Goal: Find specific page/section: Find specific page/section

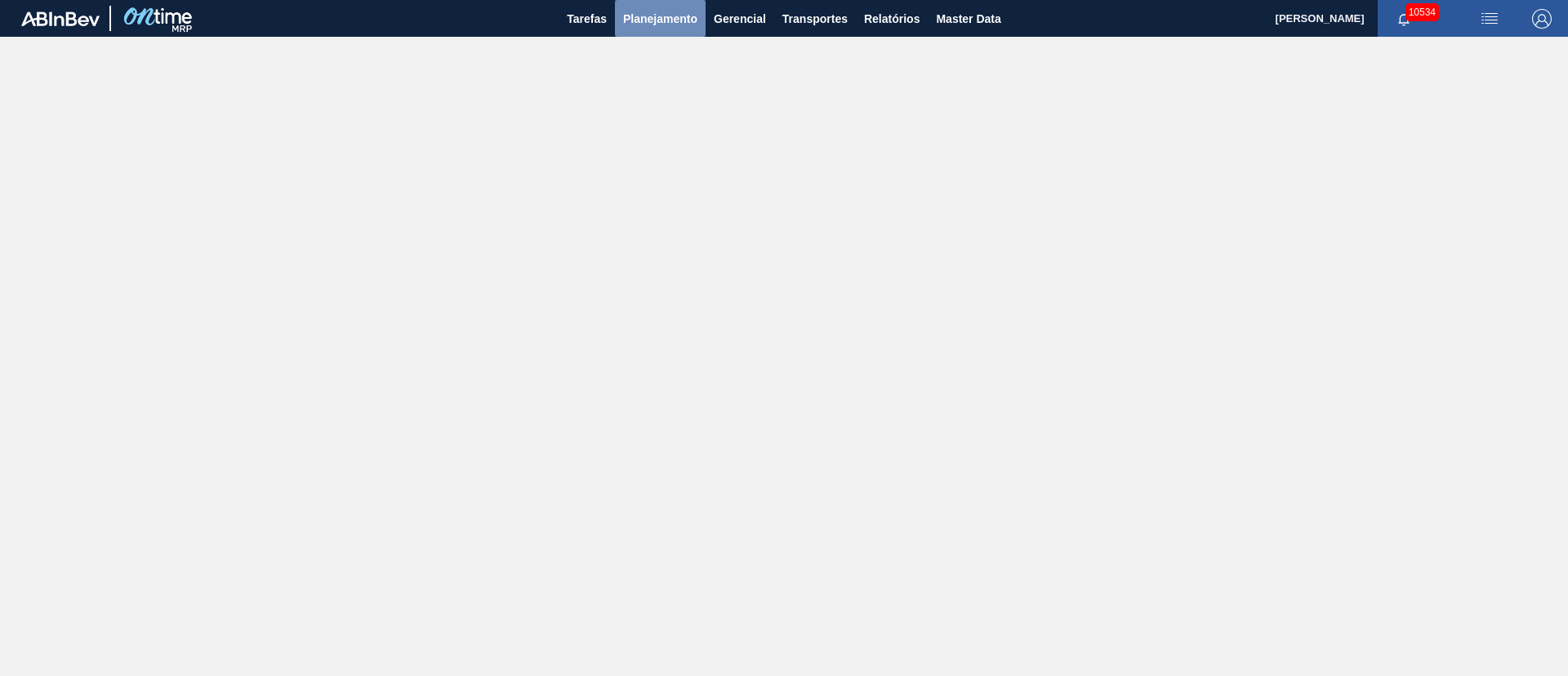
click at [655, 11] on span "Planejamento" at bounding box center [660, 19] width 74 height 20
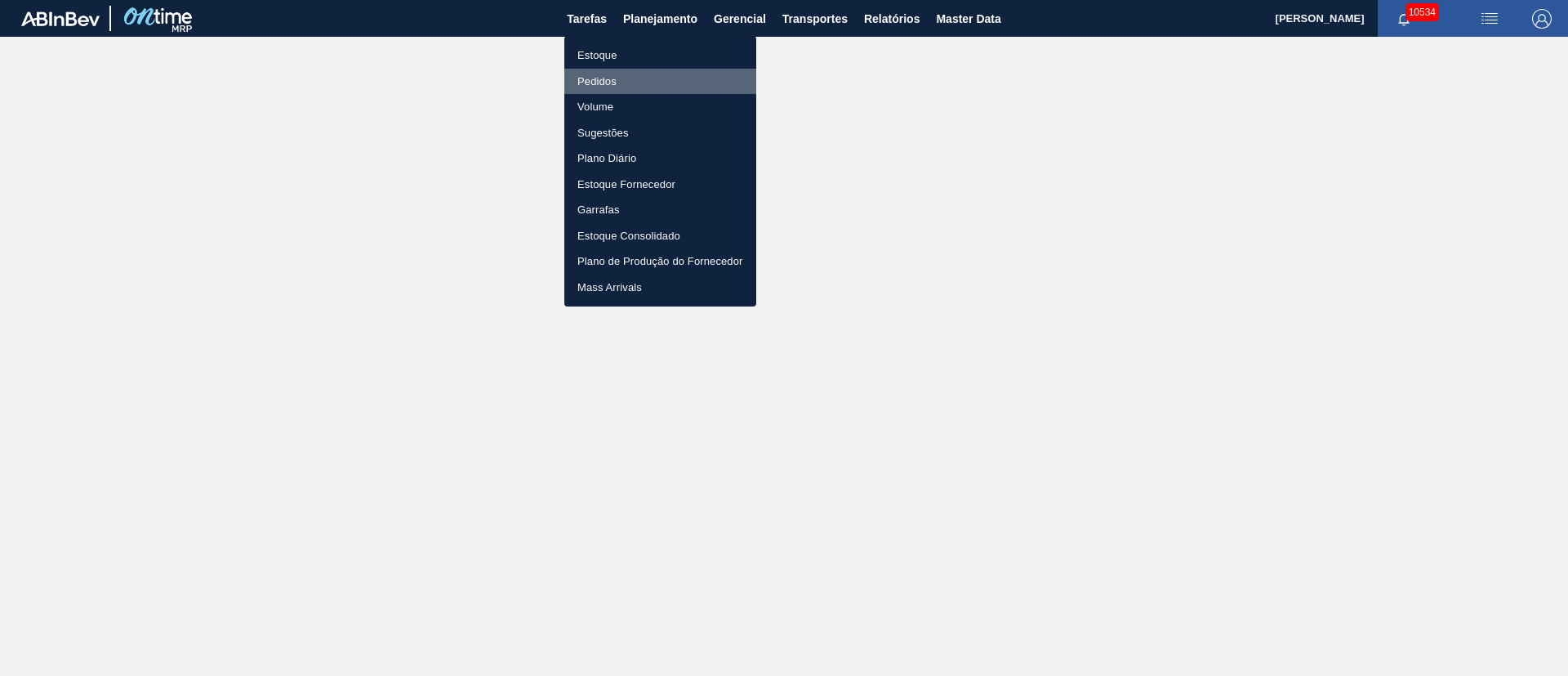
click at [608, 84] on li "Pedidos" at bounding box center [661, 81] width 192 height 26
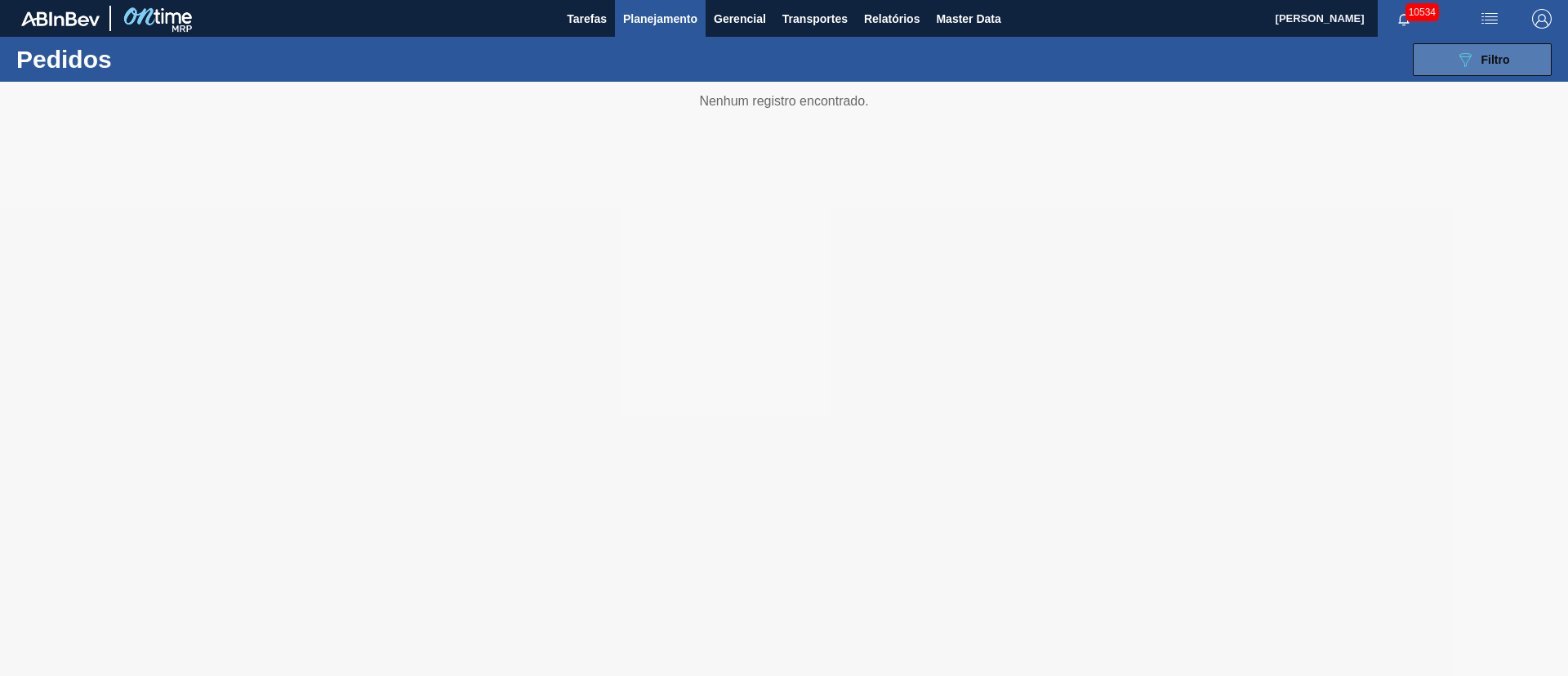
click at [1045, 46] on button "089F7B8B-B2A5-4AFE-B5C0-19BA573D28AC Filtro" at bounding box center [1483, 60] width 139 height 32
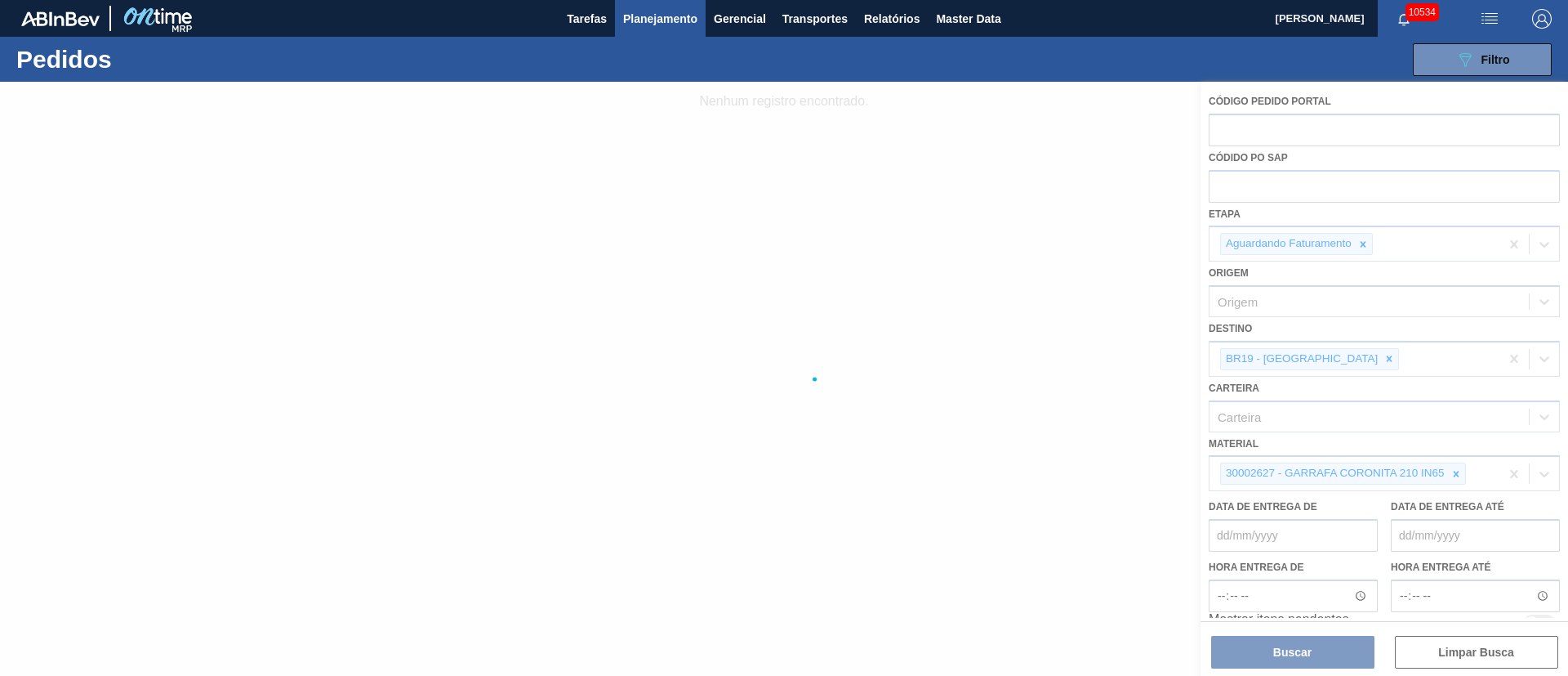
click at [1045, 450] on div at bounding box center [784, 379] width 1568 height 594
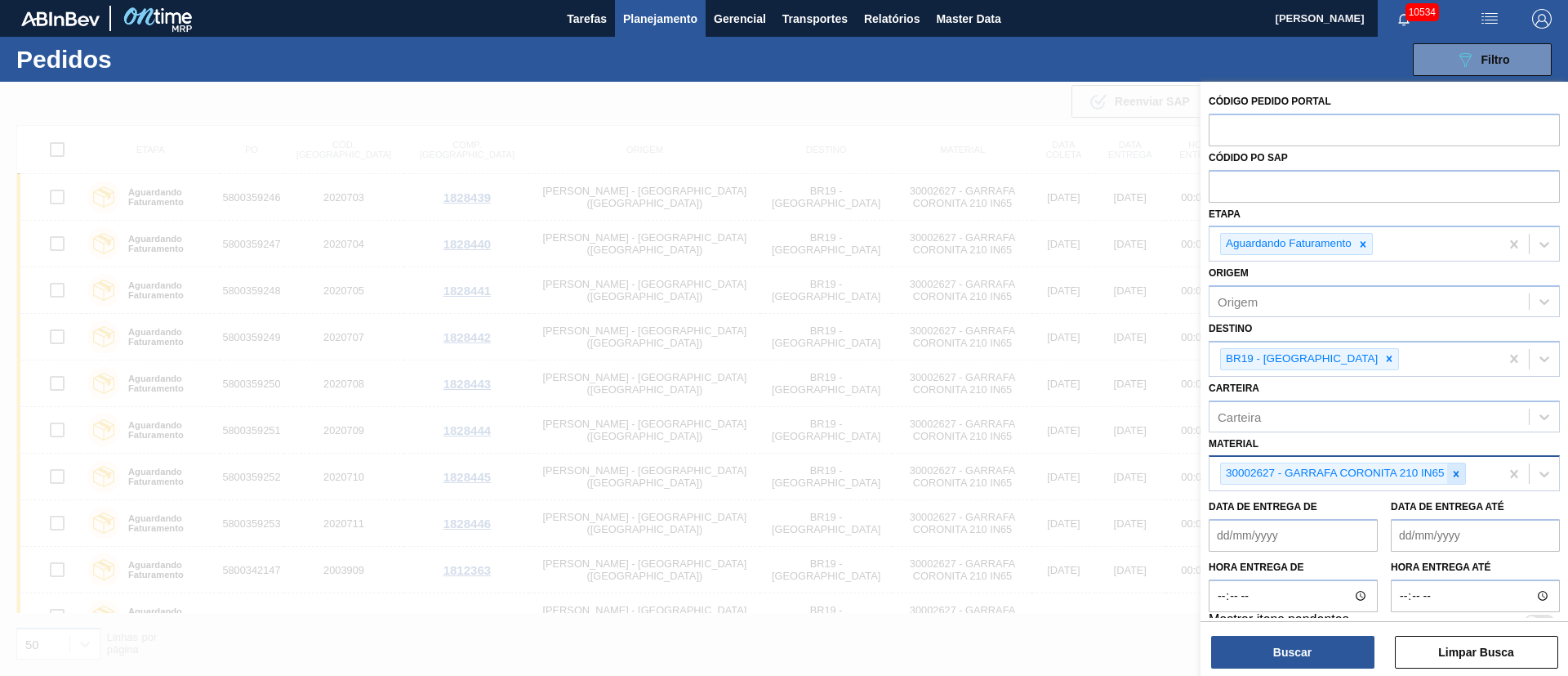
click at [1045, 450] on icon at bounding box center [1456, 473] width 11 height 11
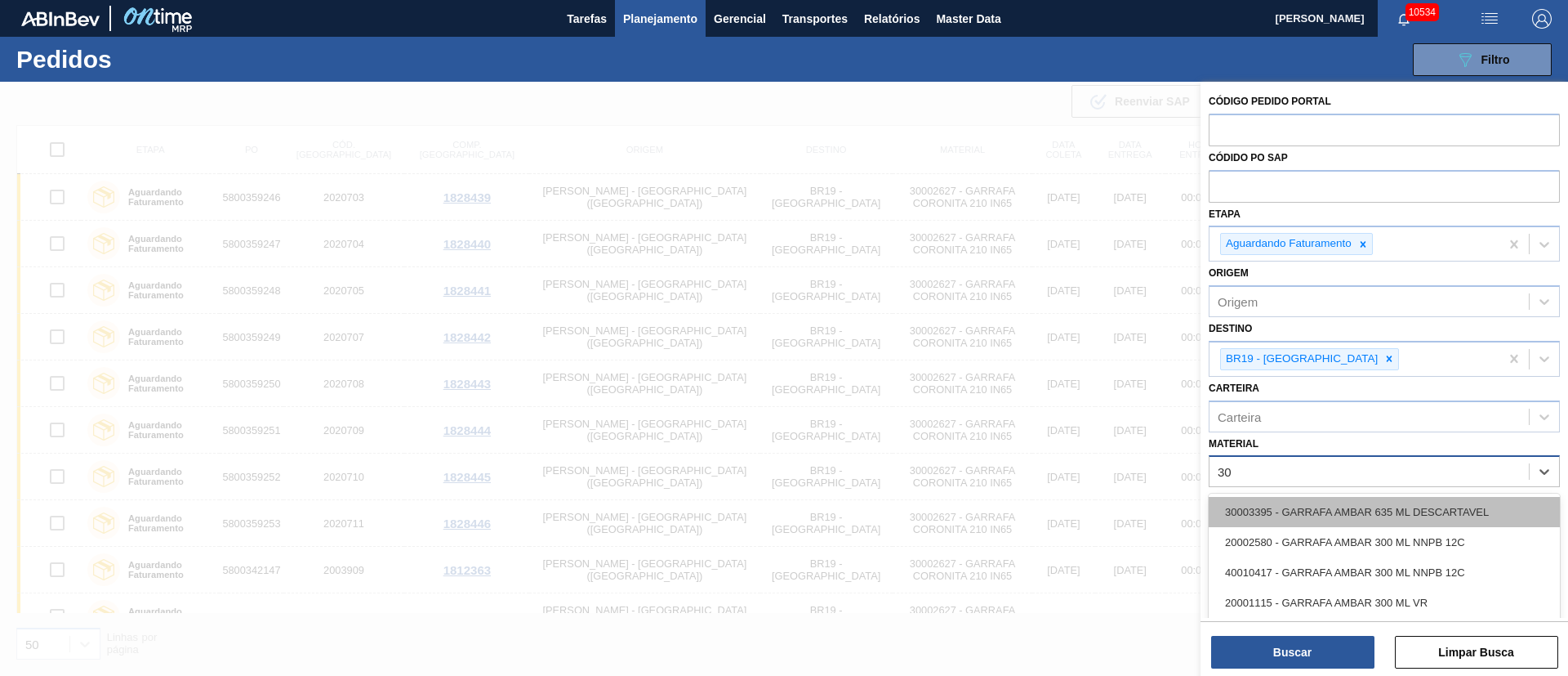
type input "3"
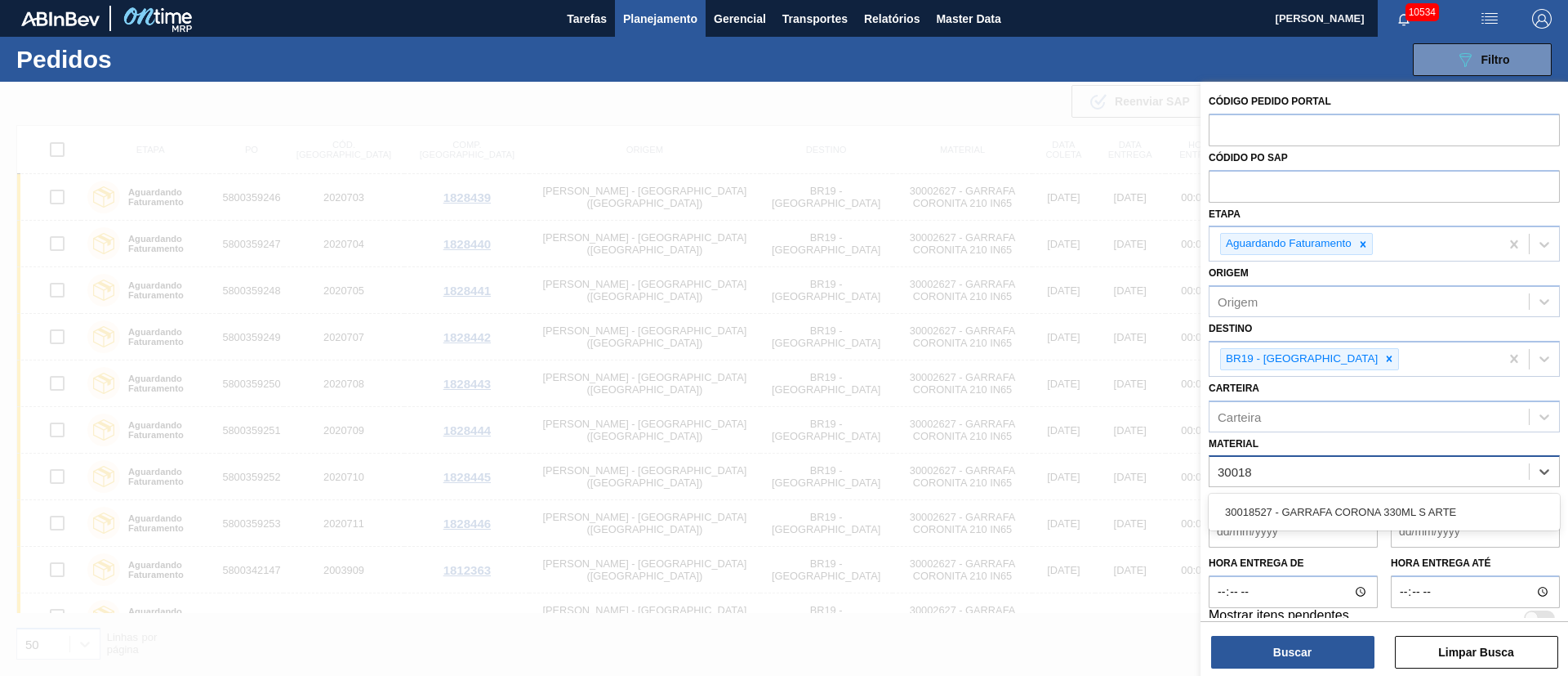
type input "300185"
click at [1045, 450] on div "30018527 - GARRAFA CORONA 330ML S ARTE" at bounding box center [1384, 511] width 351 height 37
click at [1045, 450] on div "30018527 - GARRAFA CORONA 330ML S ARTE" at bounding box center [1384, 511] width 351 height 30
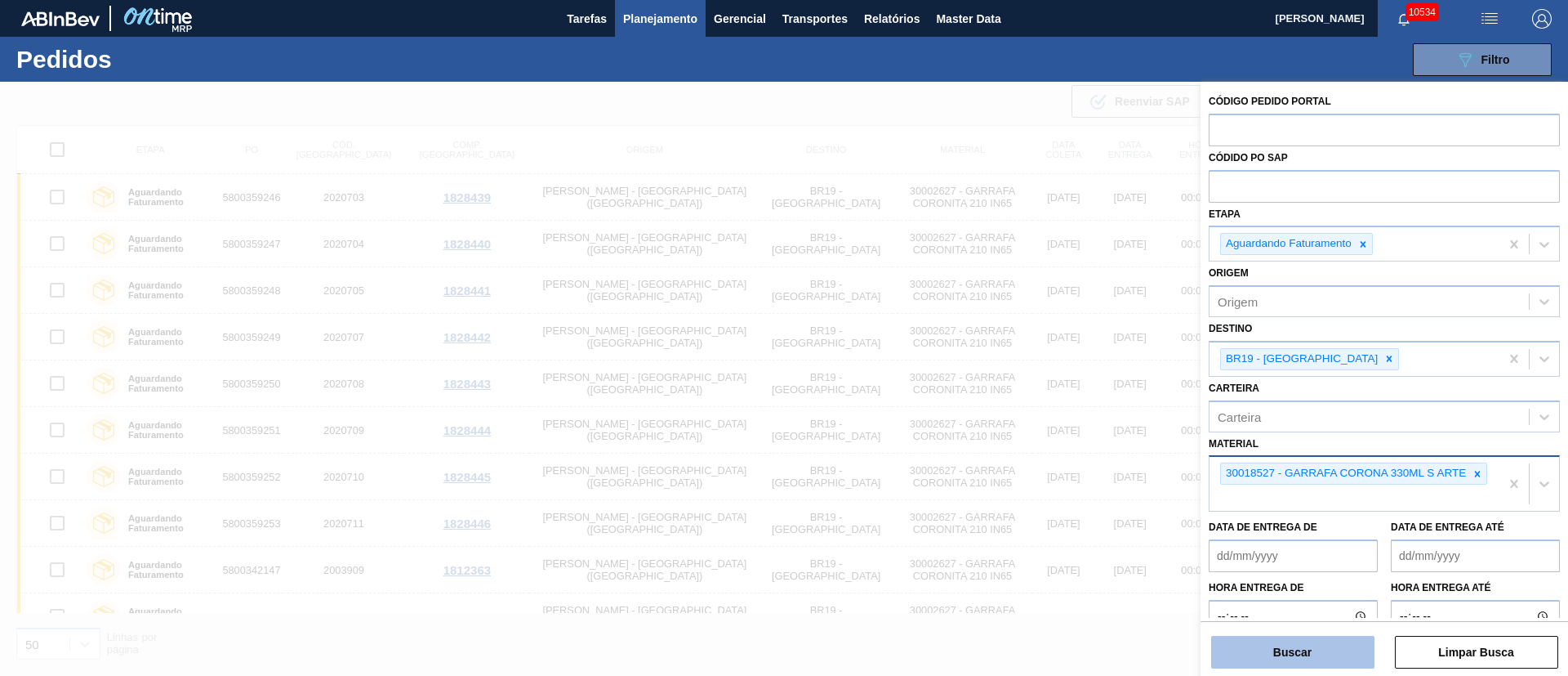
click at [1045, 450] on button "Buscar" at bounding box center [1293, 652] width 163 height 32
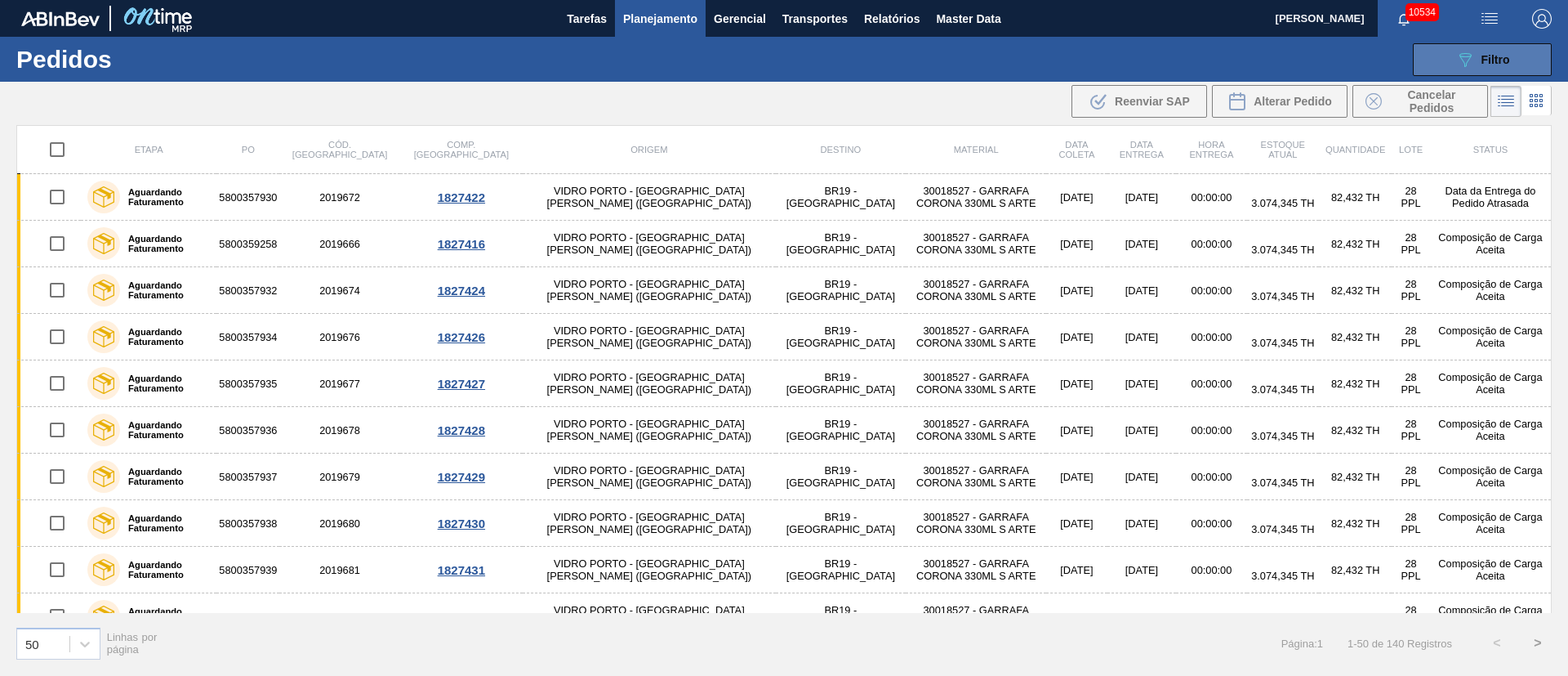
click at [1045, 55] on icon at bounding box center [1465, 60] width 12 height 14
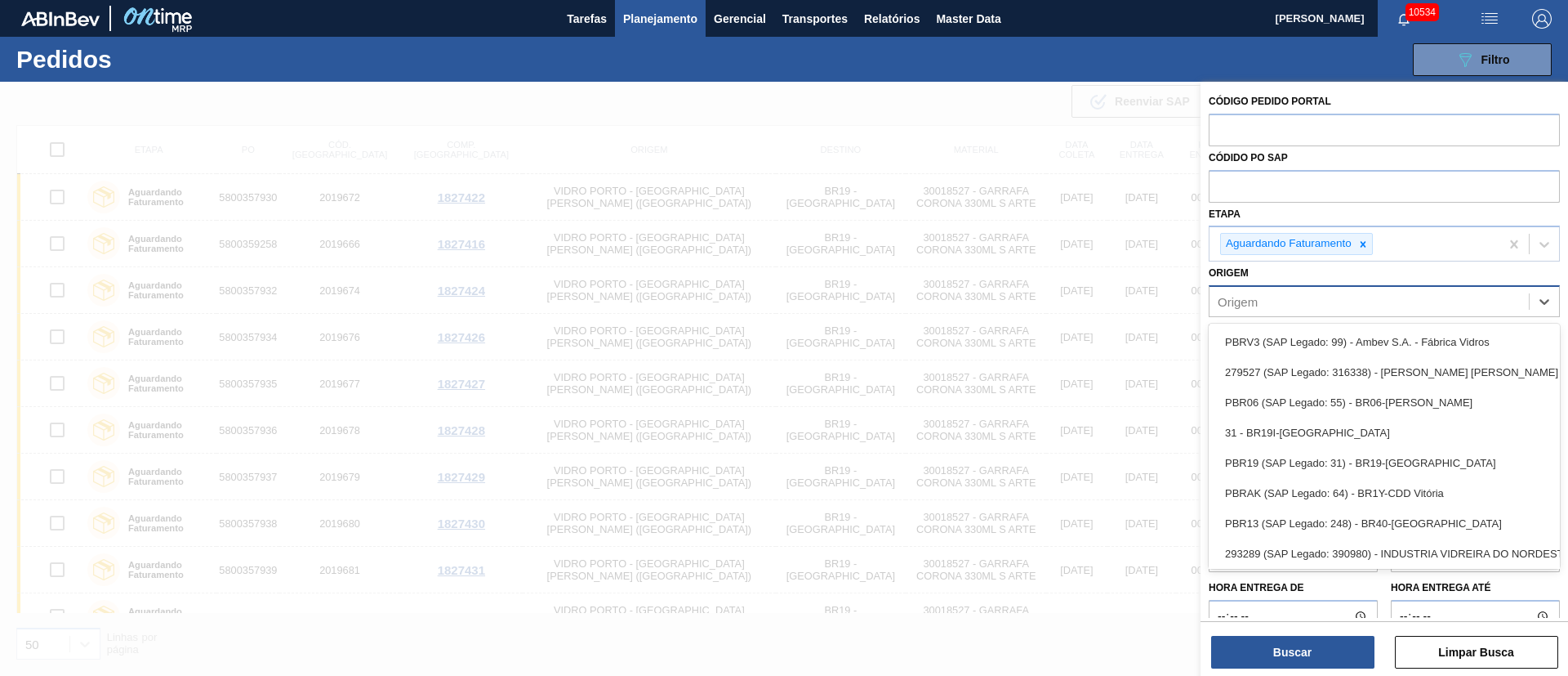
click at [1045, 310] on div "Origem" at bounding box center [1370, 302] width 320 height 24
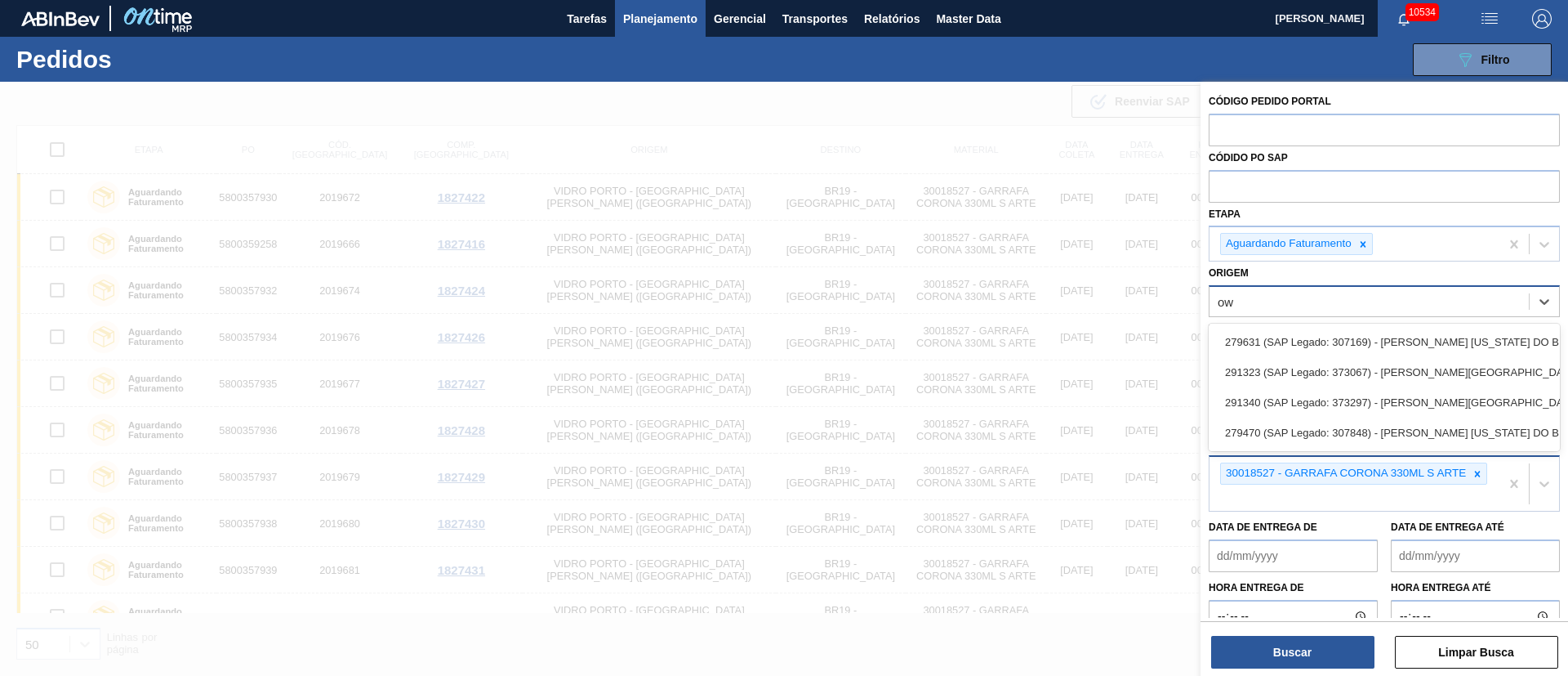
type input "owe"
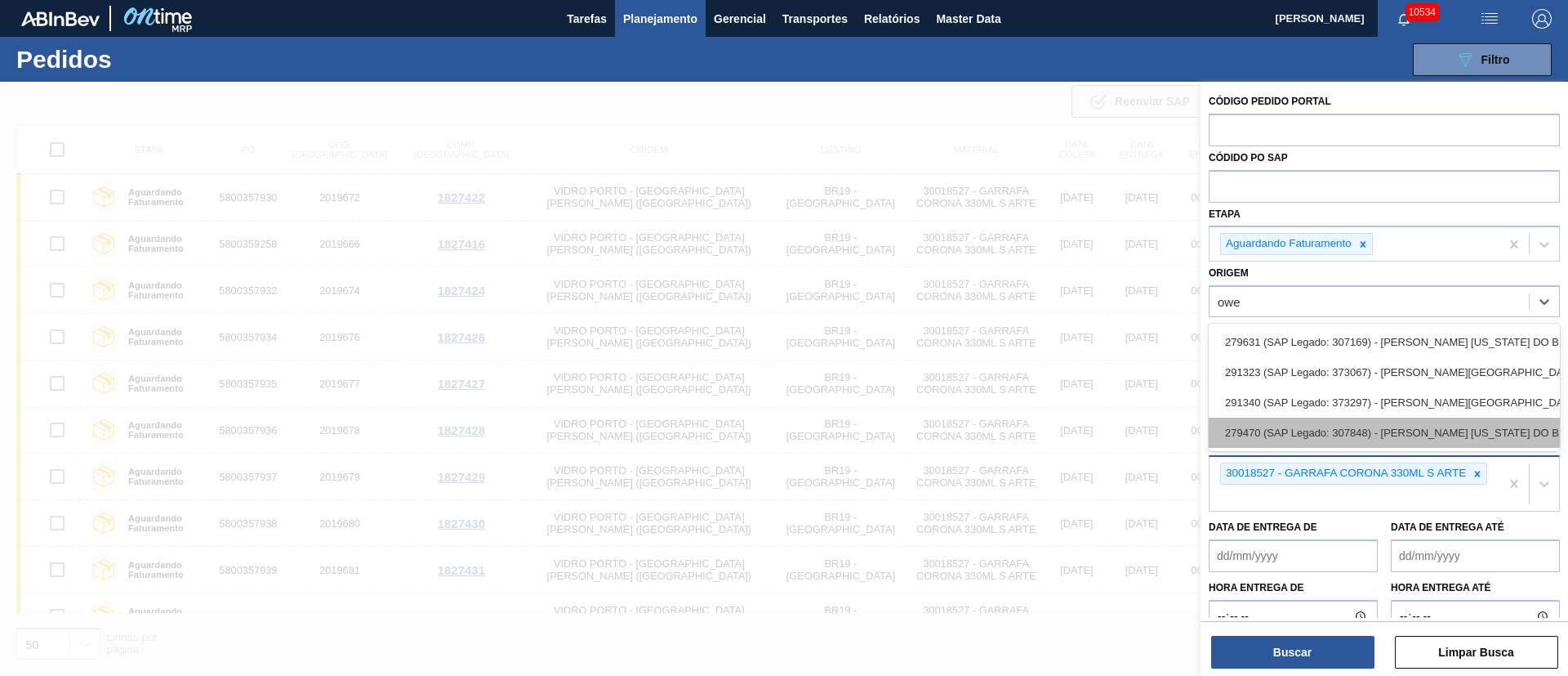
click at [1045, 436] on div "279470 (SAP Legado: 307848) - [PERSON_NAME] [US_STATE] DO BRASIL INDUSTRIA" at bounding box center [1384, 432] width 351 height 30
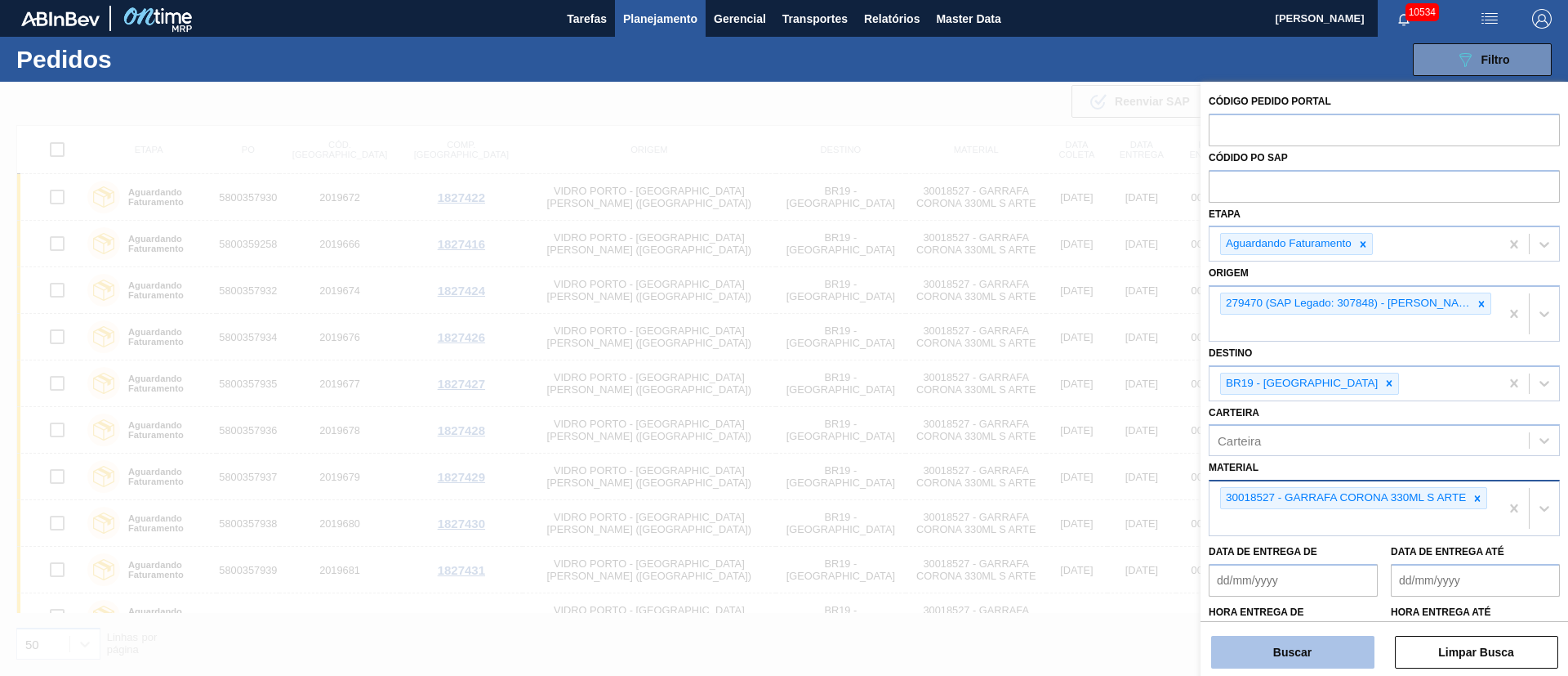
click at [1045, 450] on button "Buscar" at bounding box center [1293, 652] width 163 height 32
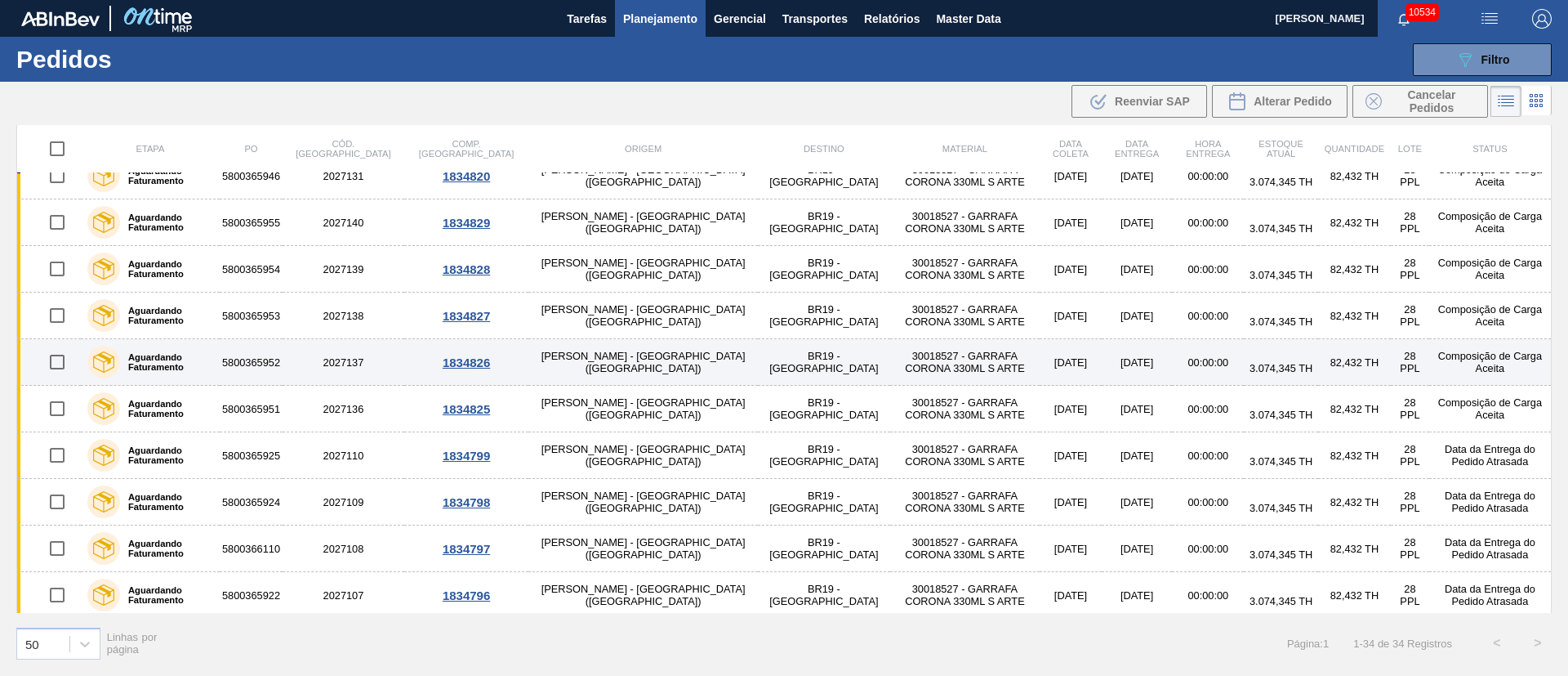
scroll to position [1144, 0]
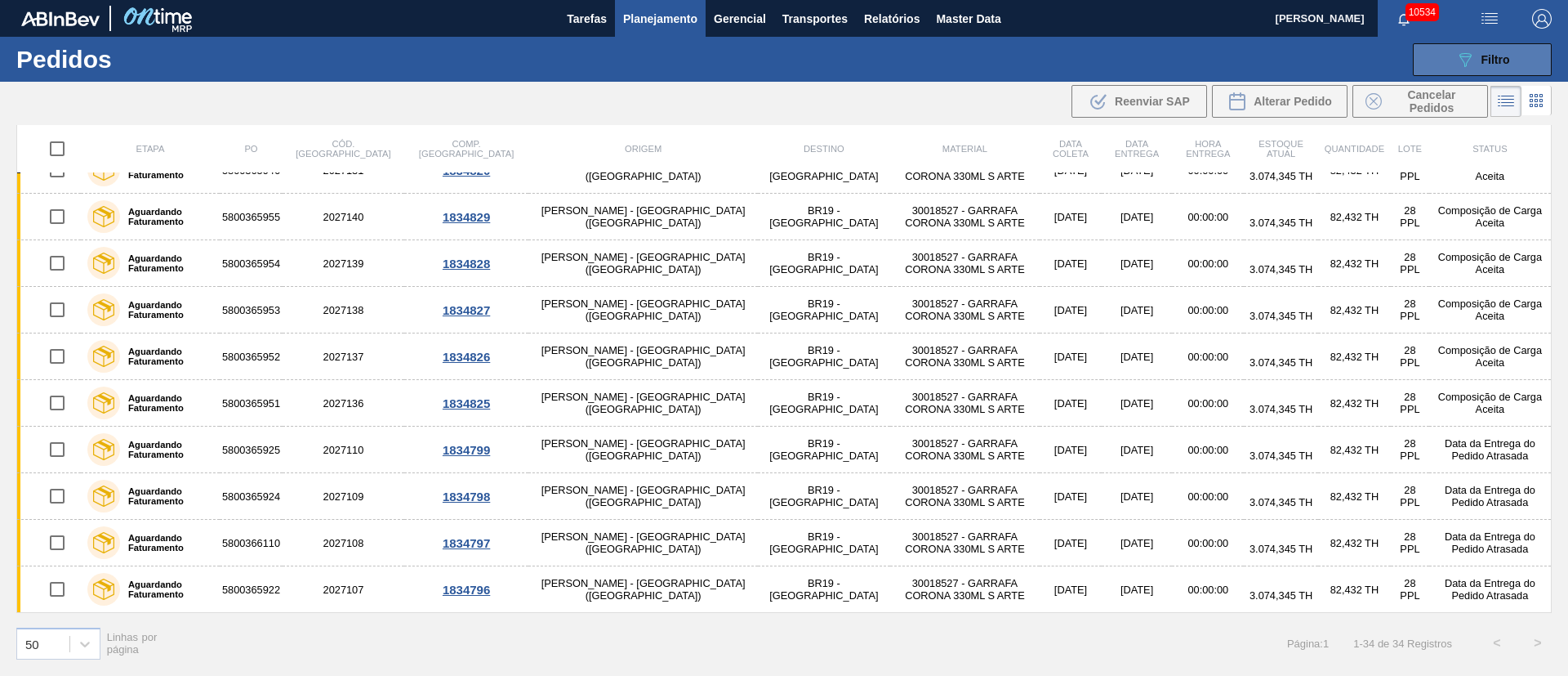
click at [1045, 58] on span "Filtro" at bounding box center [1495, 59] width 28 height 13
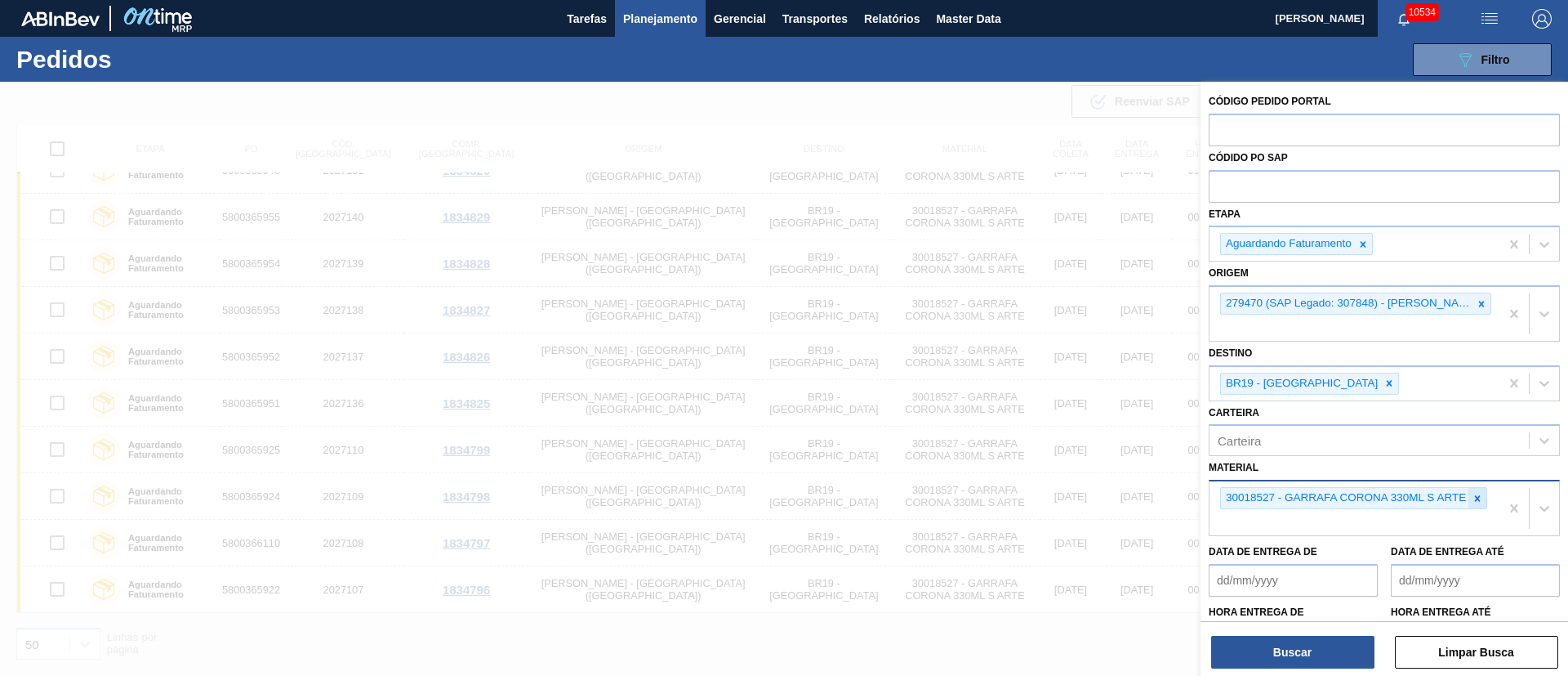
click at [1045, 450] on icon at bounding box center [1477, 497] width 11 height 11
